Goal: Navigation & Orientation: Go to known website

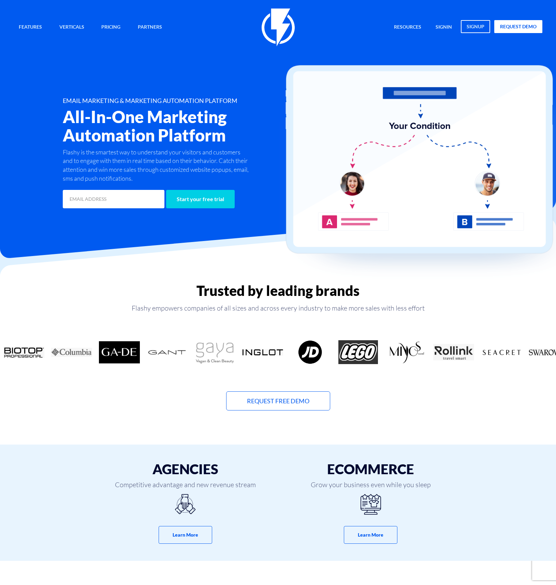
click at [64, 117] on h2 "All-In-One Marketing Automation Platform" at bounding box center [190, 126] width 254 height 37
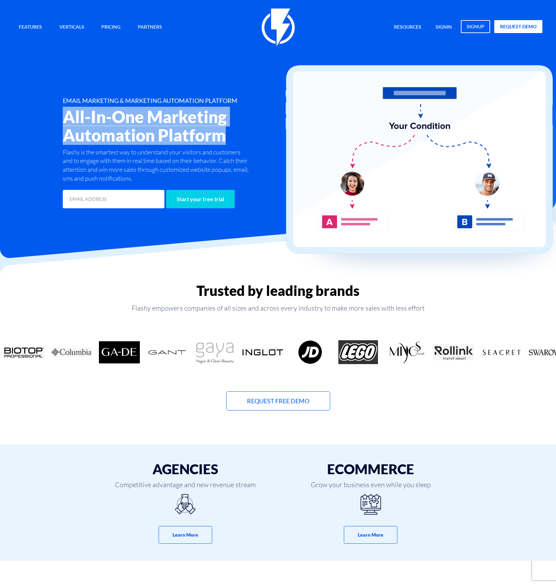
drag, startPoint x: 64, startPoint y: 117, endPoint x: 190, endPoint y: 131, distance: 126.0
click at [190, 131] on h2 "All-In-One Marketing Automation Platform" at bounding box center [190, 126] width 254 height 37
copy h2 "All-In-One Marketing Automation Platform"
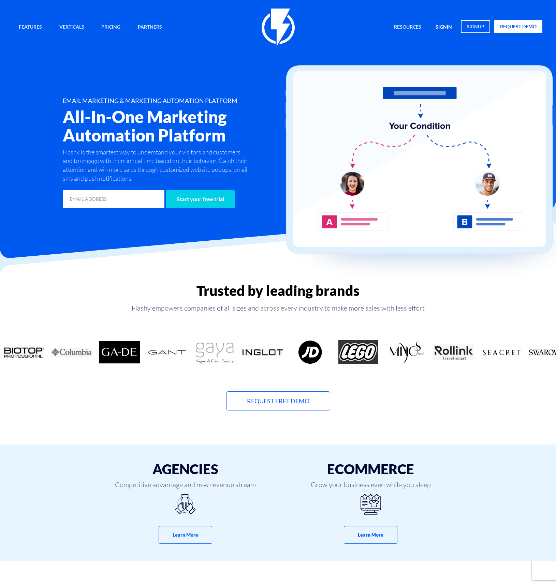
click at [447, 29] on link "signin" at bounding box center [443, 27] width 27 height 15
